Goal: Information Seeking & Learning: Learn about a topic

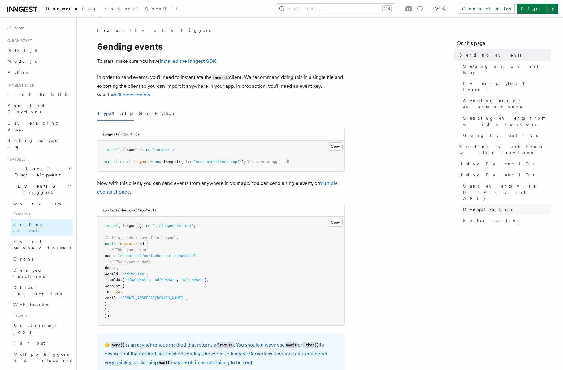
click at [476, 207] on span "Deduplication" at bounding box center [488, 210] width 51 height 6
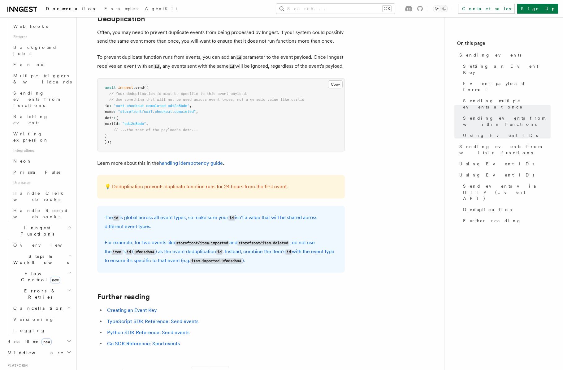
scroll to position [354, 0]
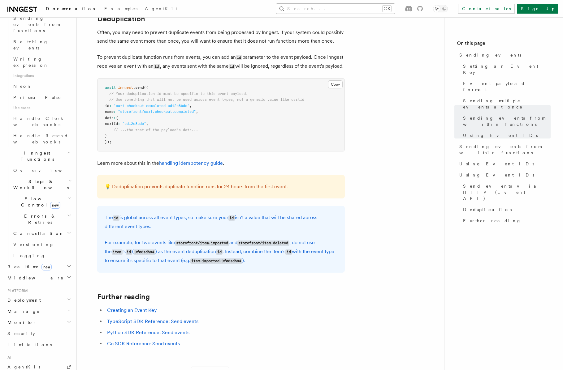
click at [361, 7] on button "Search... ⌘K" at bounding box center [335, 9] width 119 height 10
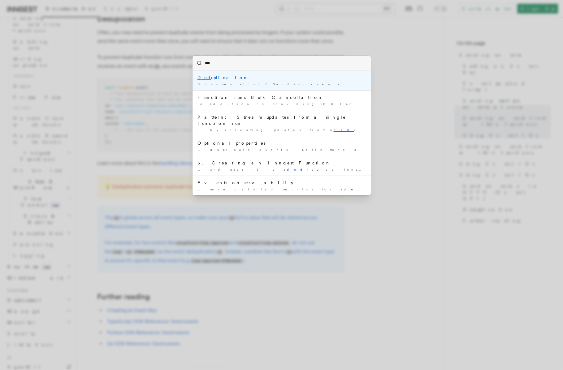
type input "****"
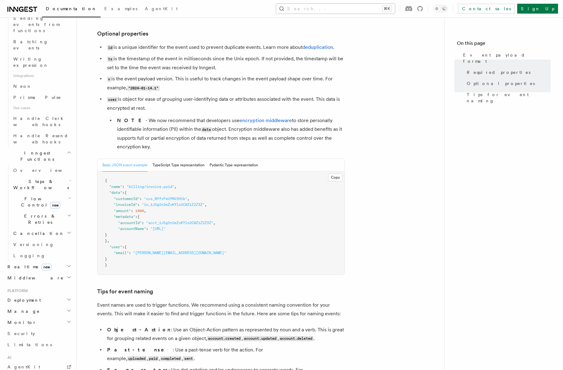
scroll to position [141, 0]
click at [328, 51] on li "id is a unique identifier for the event used to prevent duplicate events. Learn…" at bounding box center [225, 46] width 240 height 9
click at [322, 49] on link "deduplication" at bounding box center [317, 47] width 31 height 6
click at [316, 46] on link "deduplication" at bounding box center [317, 47] width 31 height 6
click at [316, 49] on link "deduplication" at bounding box center [317, 47] width 31 height 6
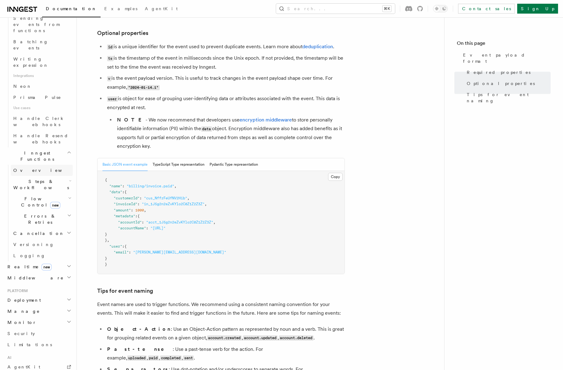
click at [70, 165] on link "Overview" at bounding box center [42, 170] width 62 height 11
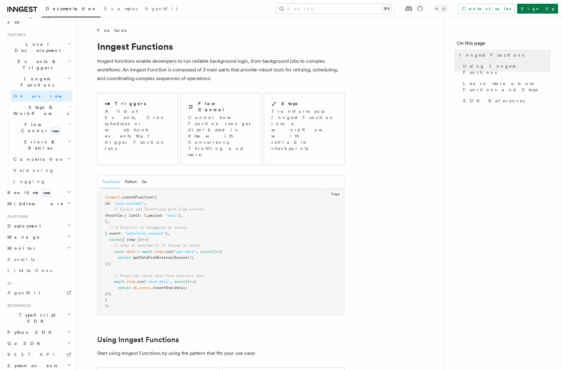
click at [68, 102] on h2 "Steps & Workflows" at bounding box center [42, 110] width 62 height 17
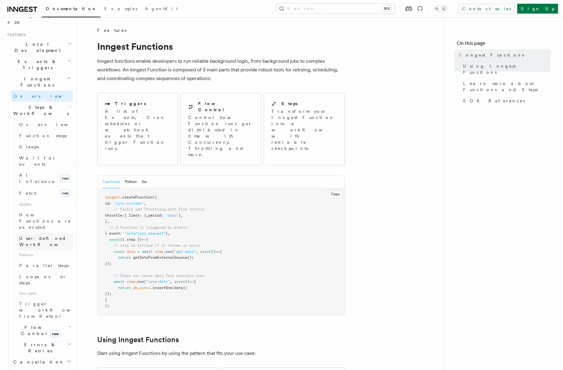
click at [61, 236] on span "User-defined Workflows" at bounding box center [47, 242] width 56 height 12
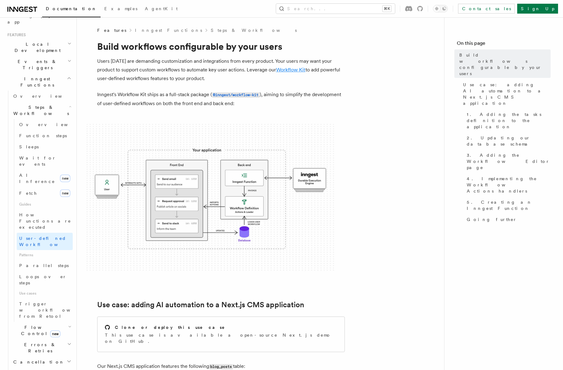
click at [288, 72] on link "Workflow Kit" at bounding box center [290, 70] width 29 height 6
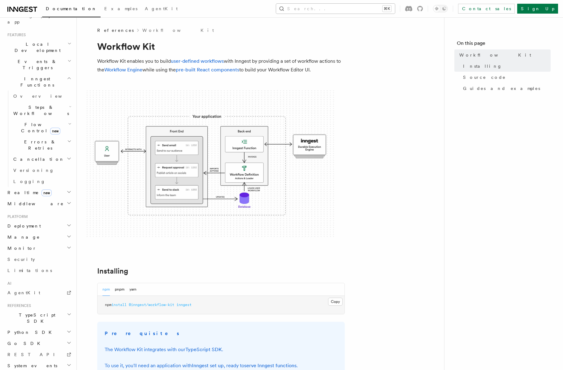
click at [395, 8] on button "Search... ⌘K" at bounding box center [335, 9] width 119 height 10
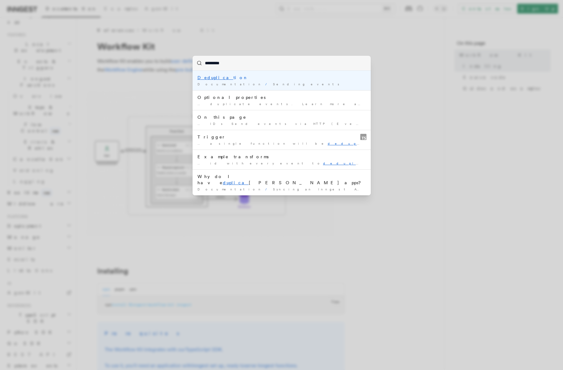
type input "**********"
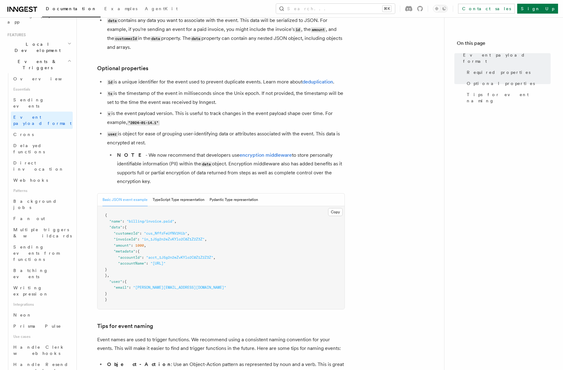
scroll to position [141, 0]
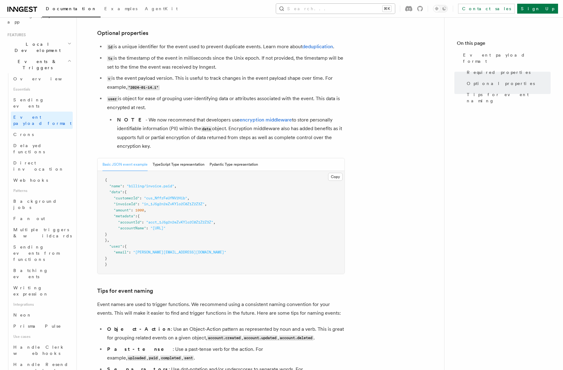
click at [353, 10] on button "Search... ⌘K" at bounding box center [335, 9] width 119 height 10
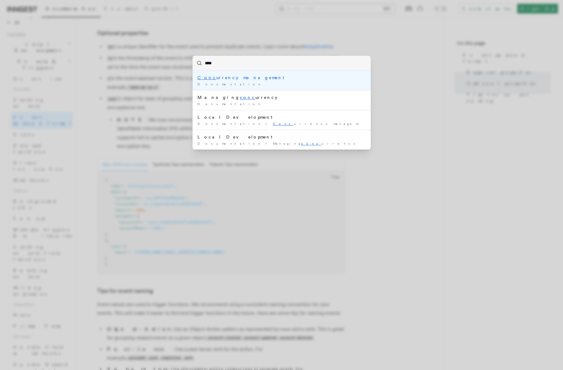
type input "*****"
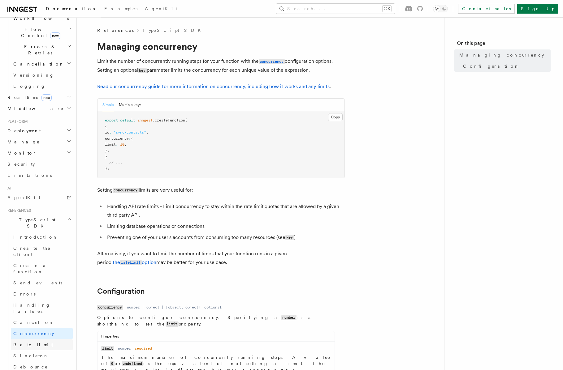
scroll to position [225, 0]
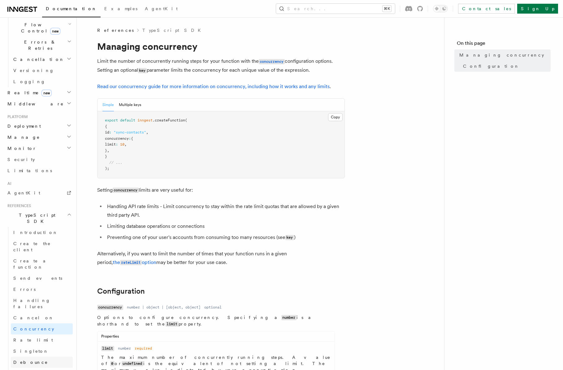
click at [59, 357] on link "Debounce" at bounding box center [42, 362] width 62 height 11
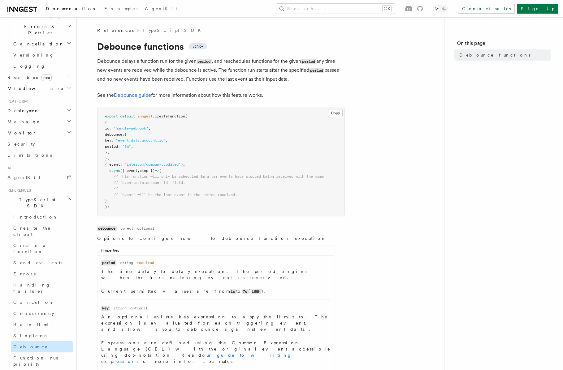
scroll to position [239, 0]
click at [46, 332] on link "Singleton" at bounding box center [42, 337] width 62 height 11
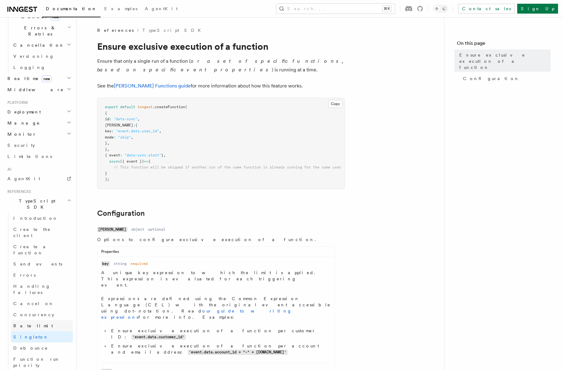
click at [46, 321] on link "Rate limit" at bounding box center [42, 326] width 62 height 11
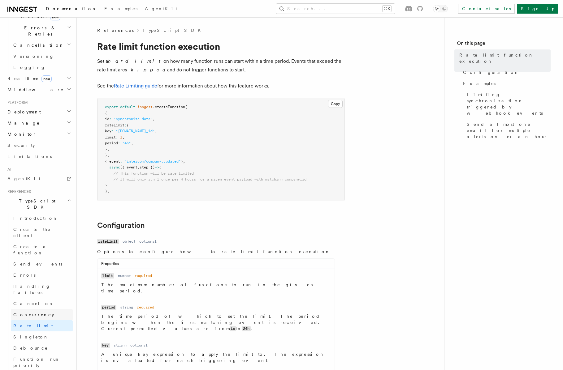
click at [42, 310] on link "Concurrency" at bounding box center [42, 315] width 62 height 11
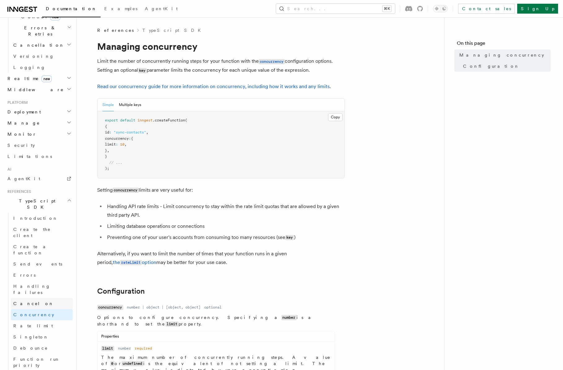
click at [65, 298] on link "Cancel on" at bounding box center [42, 303] width 62 height 11
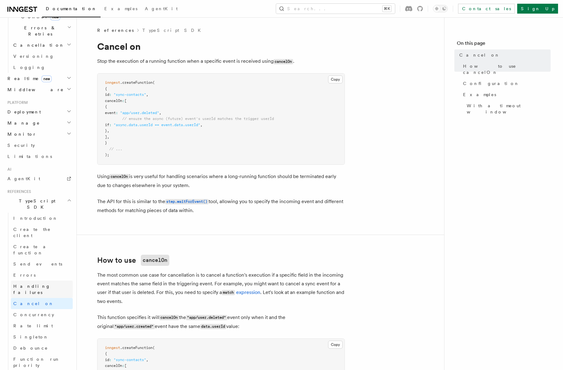
click at [61, 281] on link "Handling failures" at bounding box center [42, 289] width 62 height 17
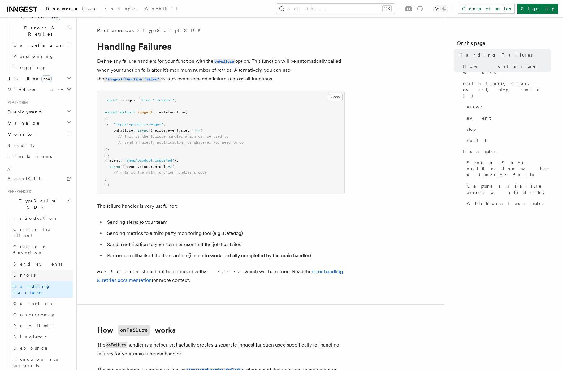
click at [59, 270] on link "Errors" at bounding box center [42, 275] width 62 height 11
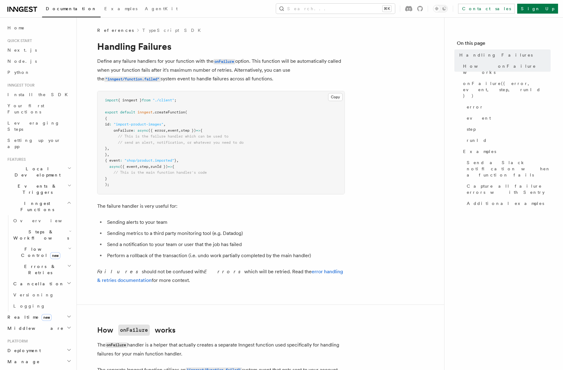
click at [55, 227] on h2 "Steps & Workflows" at bounding box center [42, 235] width 62 height 17
click at [49, 255] on link "Function steps" at bounding box center [45, 260] width 56 height 11
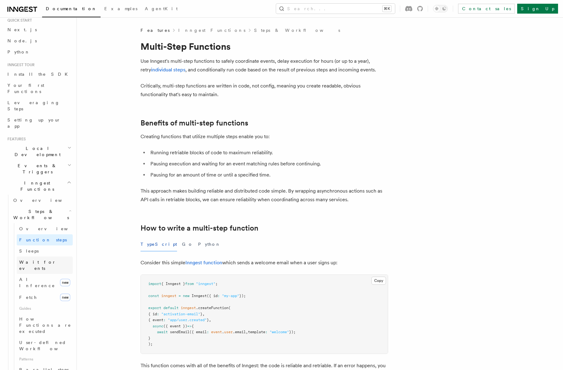
scroll to position [29, 0]
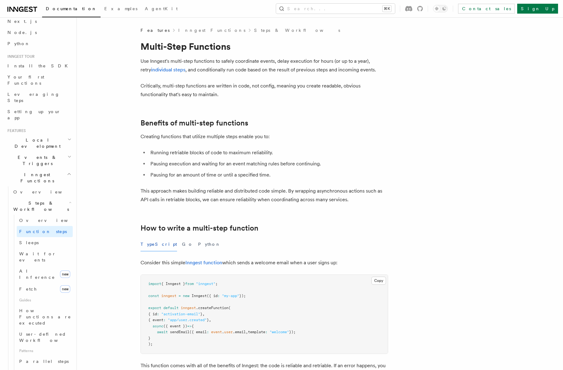
click at [43, 346] on span "Patterns" at bounding box center [45, 351] width 56 height 10
click at [43, 329] on link "User-defined Workflows" at bounding box center [45, 337] width 56 height 17
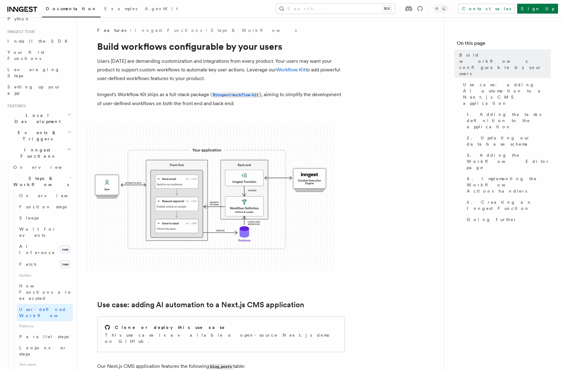
scroll to position [54, 0]
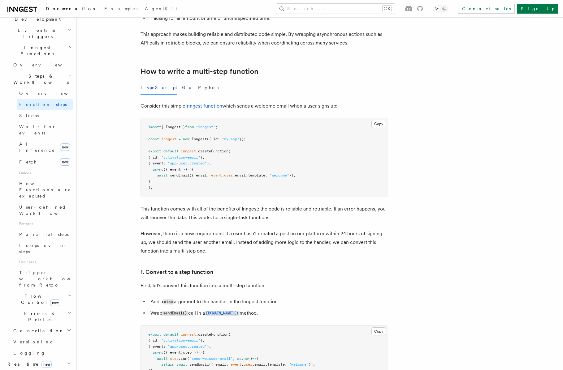
scroll to position [204, 0]
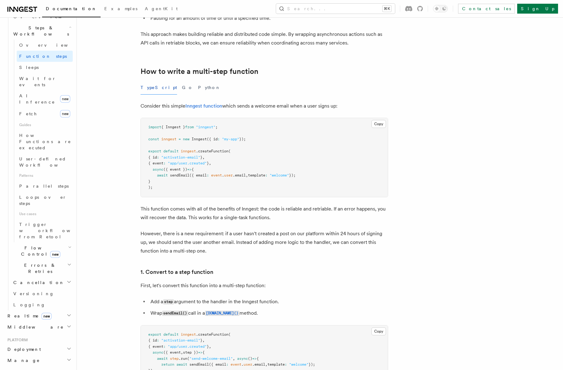
click at [57, 243] on h2 "Flow Control new" at bounding box center [42, 251] width 62 height 17
click at [50, 306] on link "Rate limiting" at bounding box center [45, 311] width 56 height 11
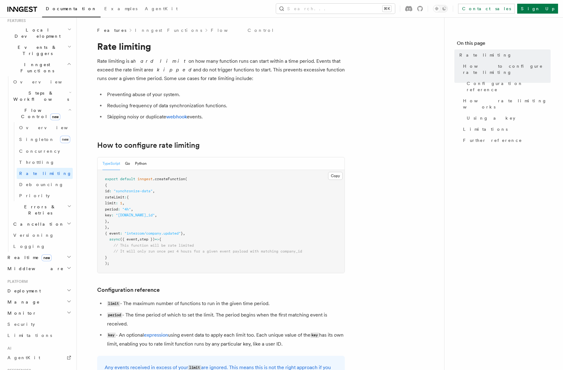
scroll to position [128, 0]
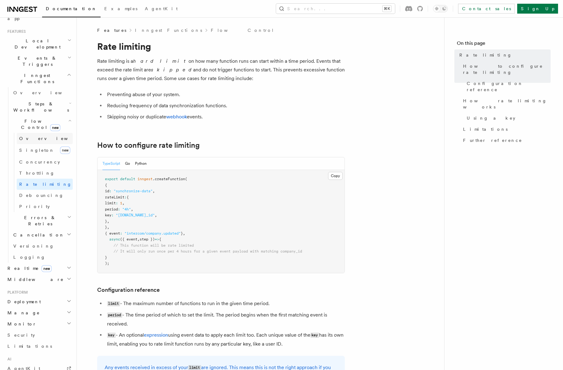
click at [47, 133] on link "Overview" at bounding box center [45, 138] width 56 height 11
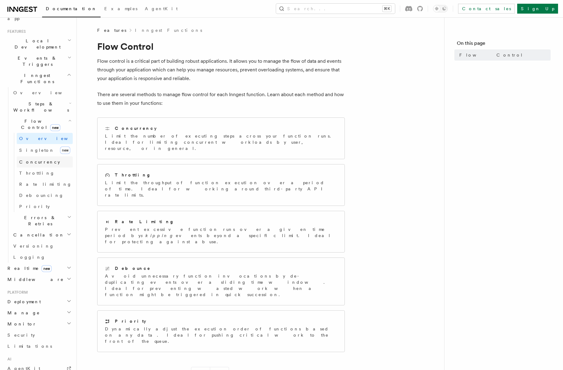
click at [45, 157] on link "Concurrency" at bounding box center [45, 162] width 56 height 11
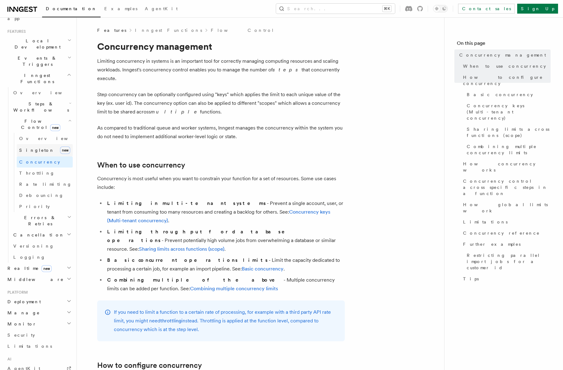
click at [47, 144] on link "[PERSON_NAME] new" at bounding box center [45, 150] width 56 height 12
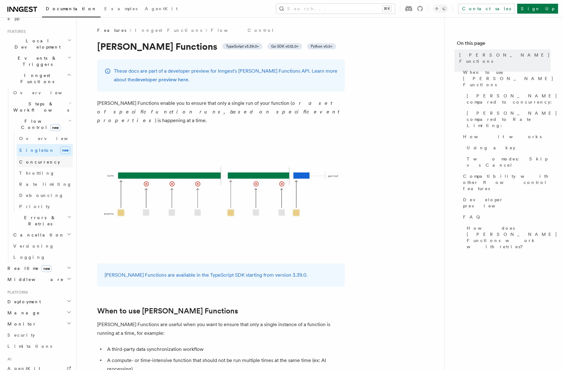
click at [47, 157] on link "Concurrency" at bounding box center [45, 162] width 56 height 11
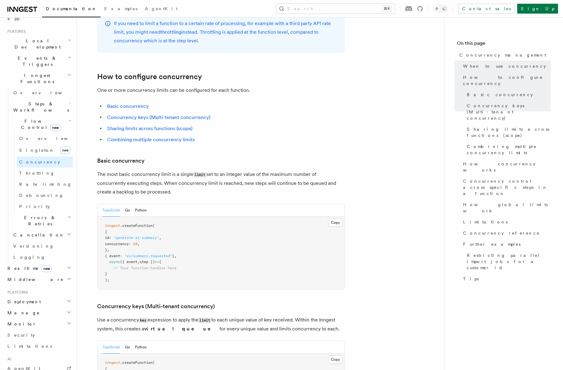
scroll to position [289, 0]
click at [51, 168] on link "Throttling" at bounding box center [45, 173] width 56 height 11
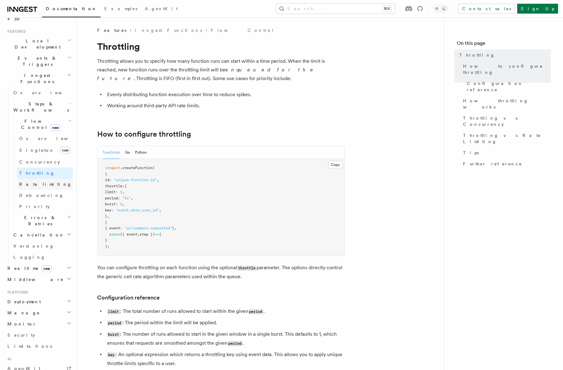
click at [52, 179] on link "Rate limiting" at bounding box center [45, 184] width 56 height 11
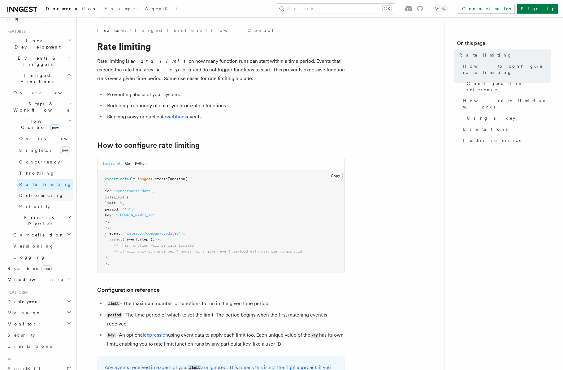
click at [52, 190] on link "Debouncing" at bounding box center [45, 195] width 56 height 11
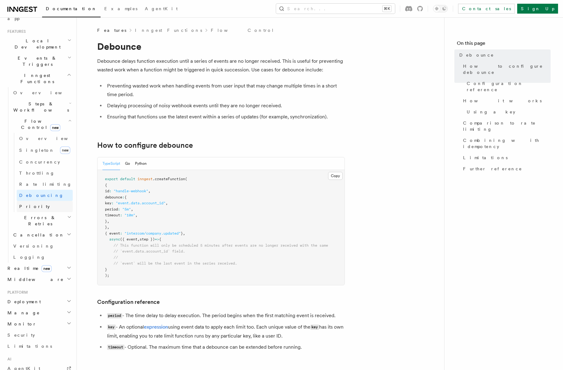
click at [52, 201] on link "Priority" at bounding box center [45, 206] width 56 height 11
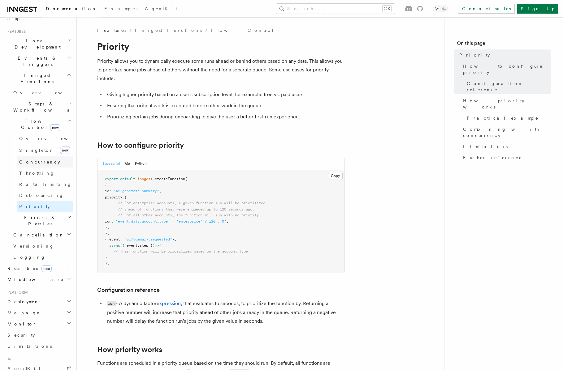
click at [49, 157] on link "Concurrency" at bounding box center [45, 162] width 56 height 11
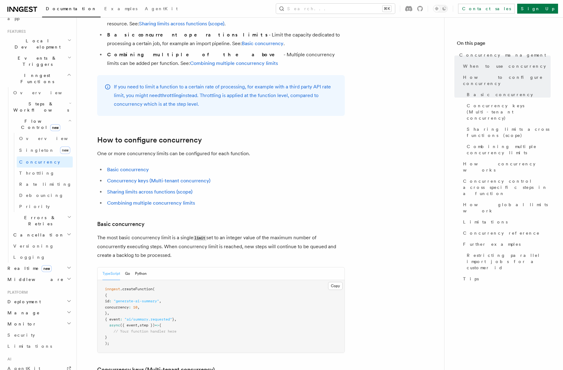
scroll to position [254, 0]
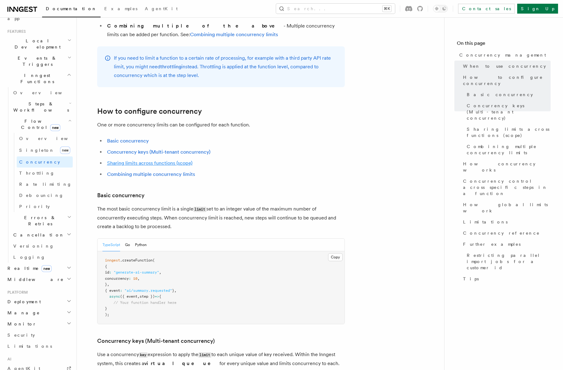
click at [185, 160] on link "Sharing limits across functions (scope)" at bounding box center [149, 163] width 85 height 6
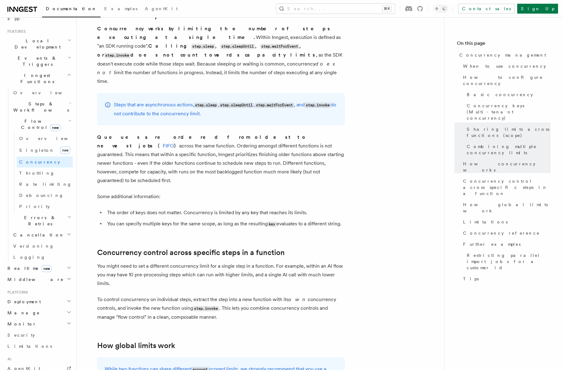
scroll to position [1310, 0]
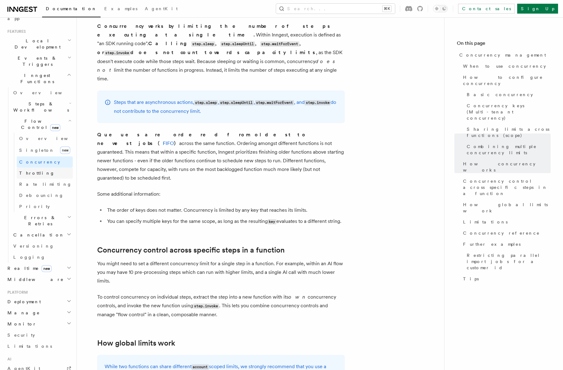
click at [50, 168] on link "Throttling" at bounding box center [45, 173] width 56 height 11
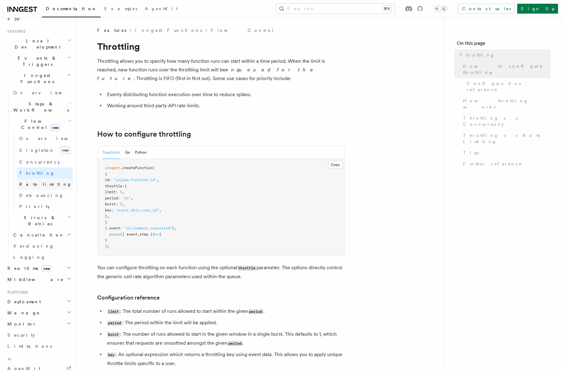
click at [48, 179] on link "Rate limiting" at bounding box center [45, 184] width 56 height 11
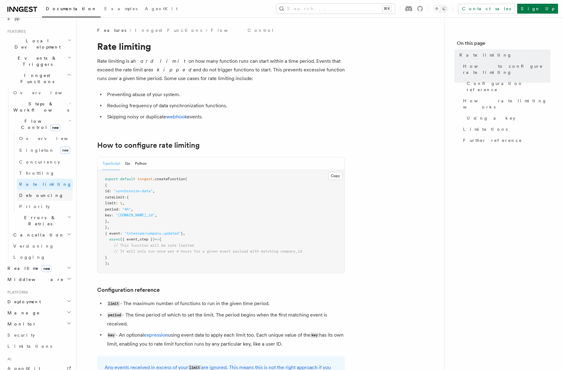
click at [45, 190] on link "Debouncing" at bounding box center [45, 195] width 56 height 11
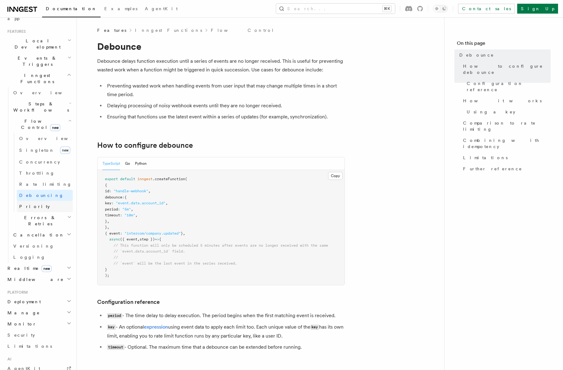
click at [43, 201] on link "Priority" at bounding box center [45, 206] width 56 height 11
